Goal: Check status: Check status

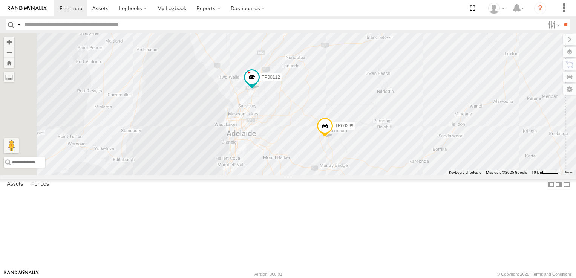
drag, startPoint x: 241, startPoint y: 166, endPoint x: 337, endPoint y: 171, distance: 96.3
click at [342, 170] on div "TR00269 TP00112" at bounding box center [288, 104] width 576 height 142
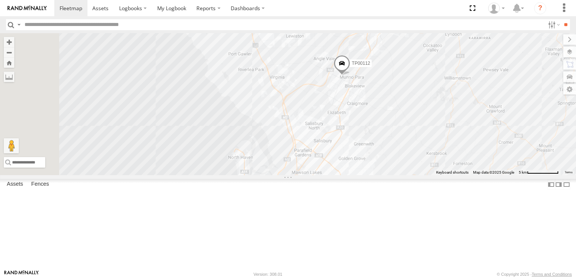
drag, startPoint x: 241, startPoint y: 179, endPoint x: 385, endPoint y: 275, distance: 172.1
click at [388, 276] on body at bounding box center [288, 139] width 576 height 278
click at [347, 72] on span at bounding box center [338, 62] width 17 height 20
